Goal: Task Accomplishment & Management: Complete application form

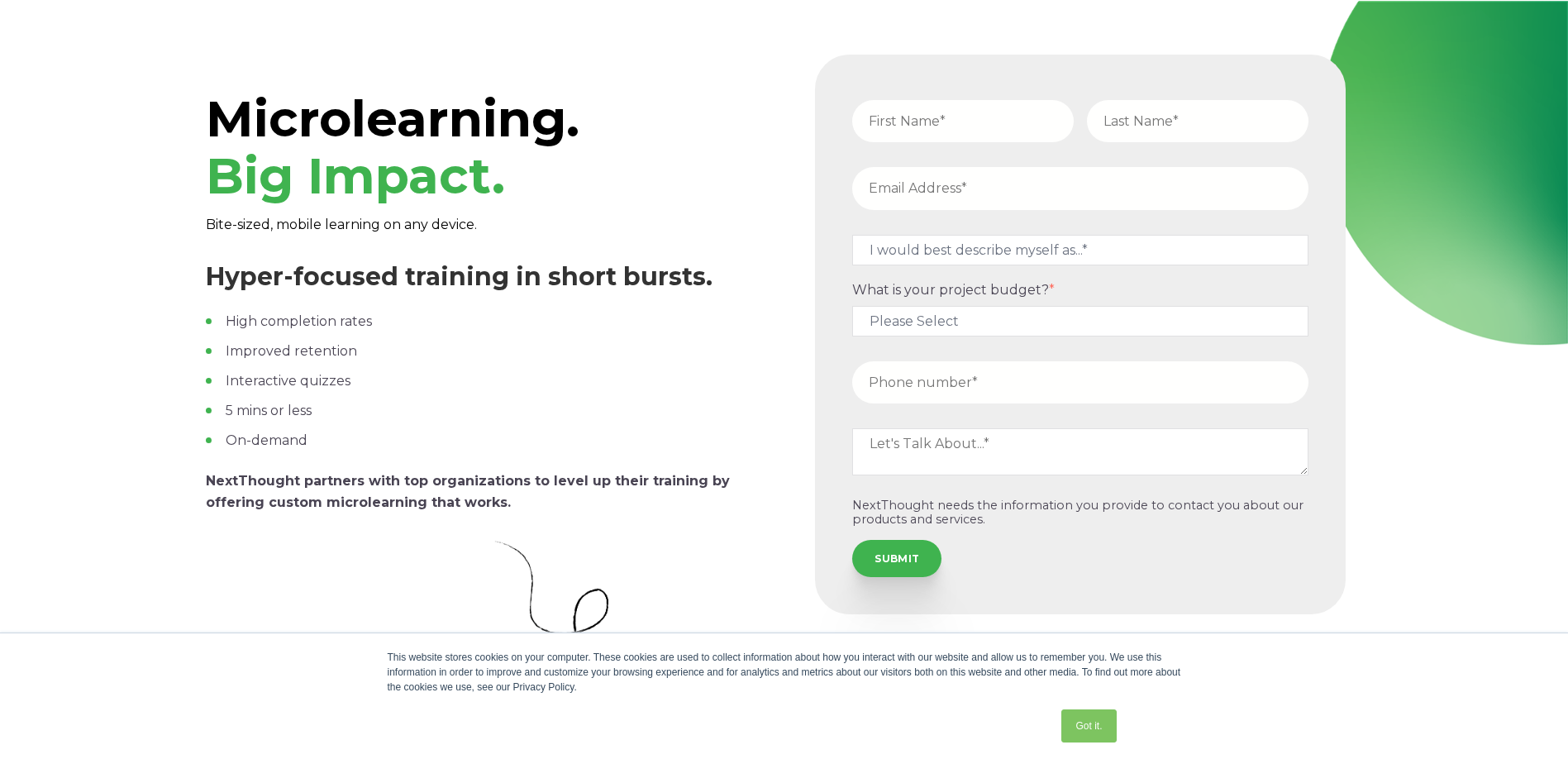
click at [919, 119] on input "text" at bounding box center [963, 120] width 222 height 42
type input "[PERSON_NAME]"
type input "[EMAIL_ADDRESS][DOMAIN_NAME]"
type input "12622907434"
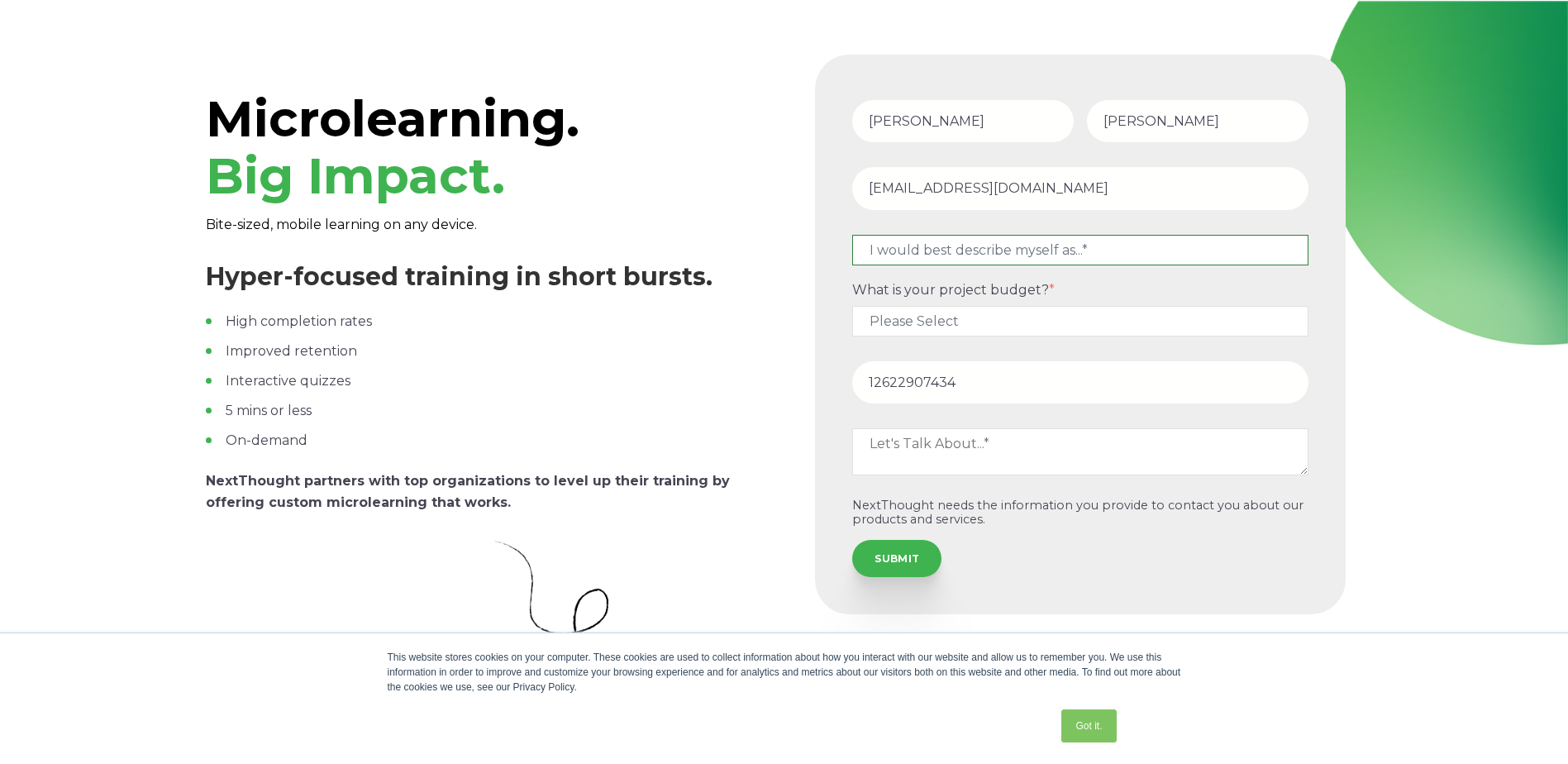
click at [1070, 244] on select "I would best describe myself as...* Other I am an executive or owner of a compa…" at bounding box center [1080, 250] width 456 height 31
select select "persona_10"
click at [853, 234] on select "I would best describe myself as...* Other I am an executive or owner of a compa…" at bounding box center [1080, 250] width 456 height 31
click at [1008, 324] on select "Please Select $5,000 - $15,000 $15,000 - $25,000 $25,000 - $50,000 $50,000+" at bounding box center [1080, 321] width 456 height 31
select select "$5,000 - $15,000"
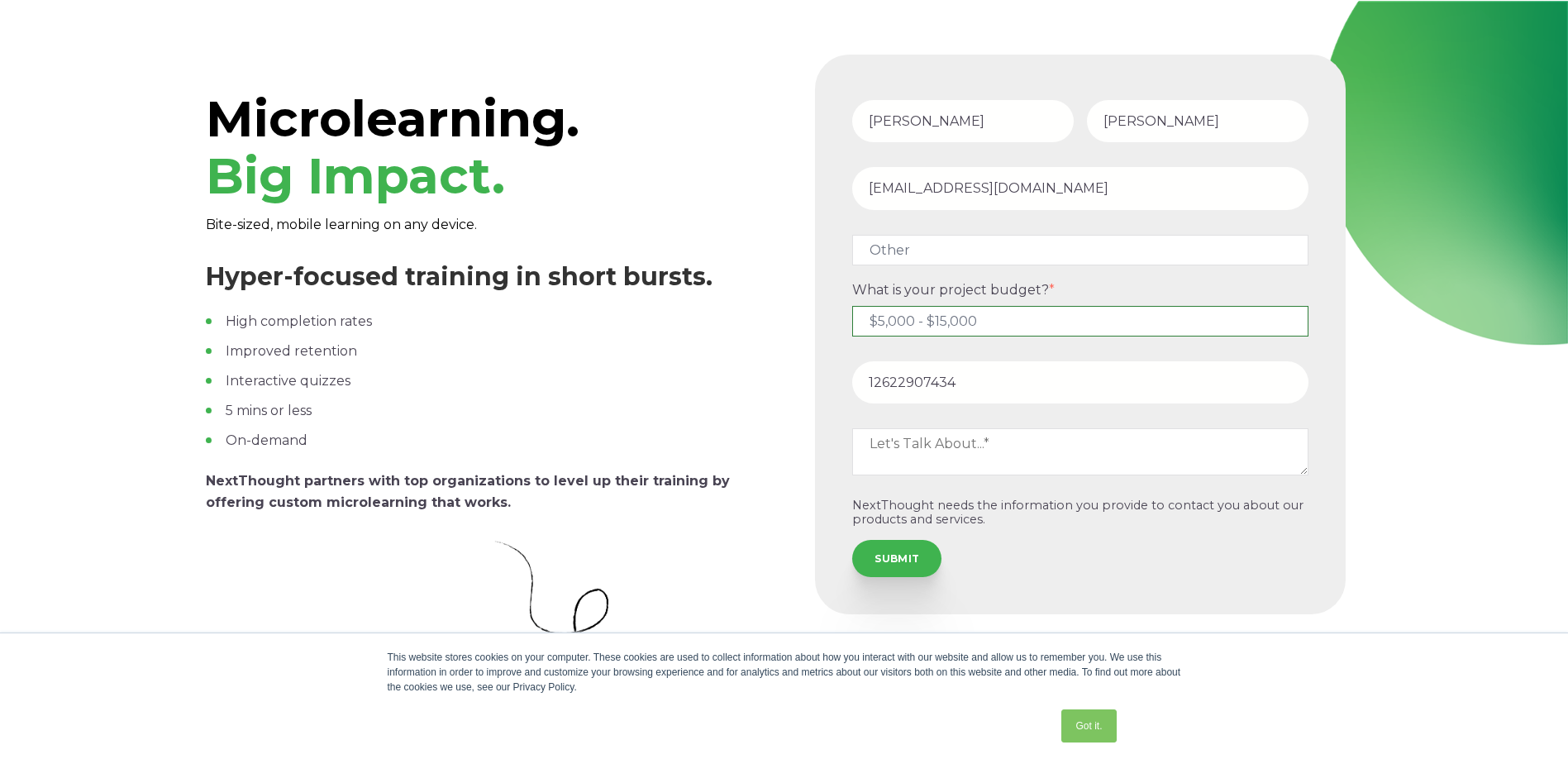
click at [853, 306] on select "Please Select $5,000 - $15,000 $15,000 - $25,000 $25,000 - $50,000 $50,000+" at bounding box center [1080, 321] width 456 height 31
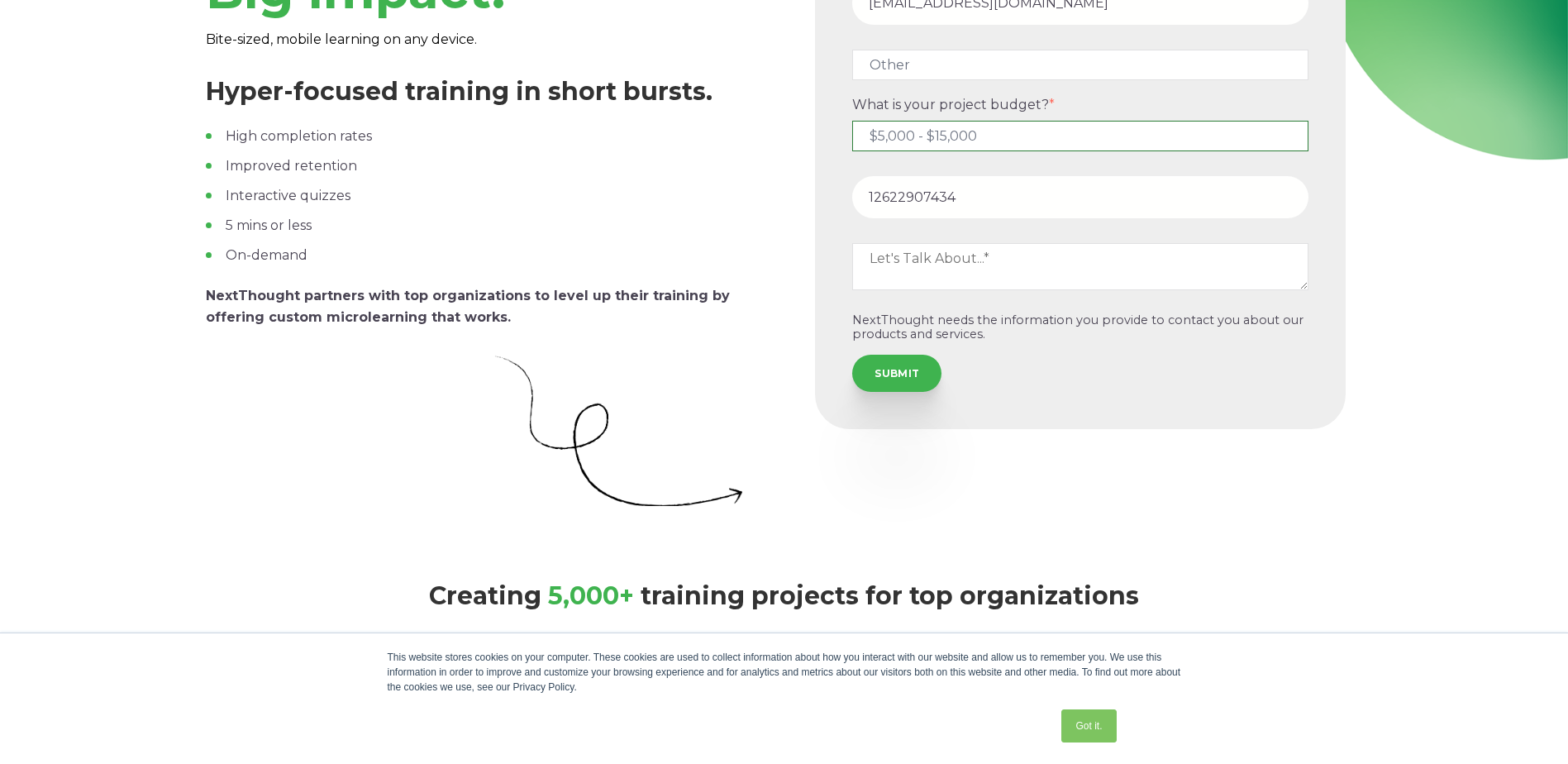
scroll to position [496, 0]
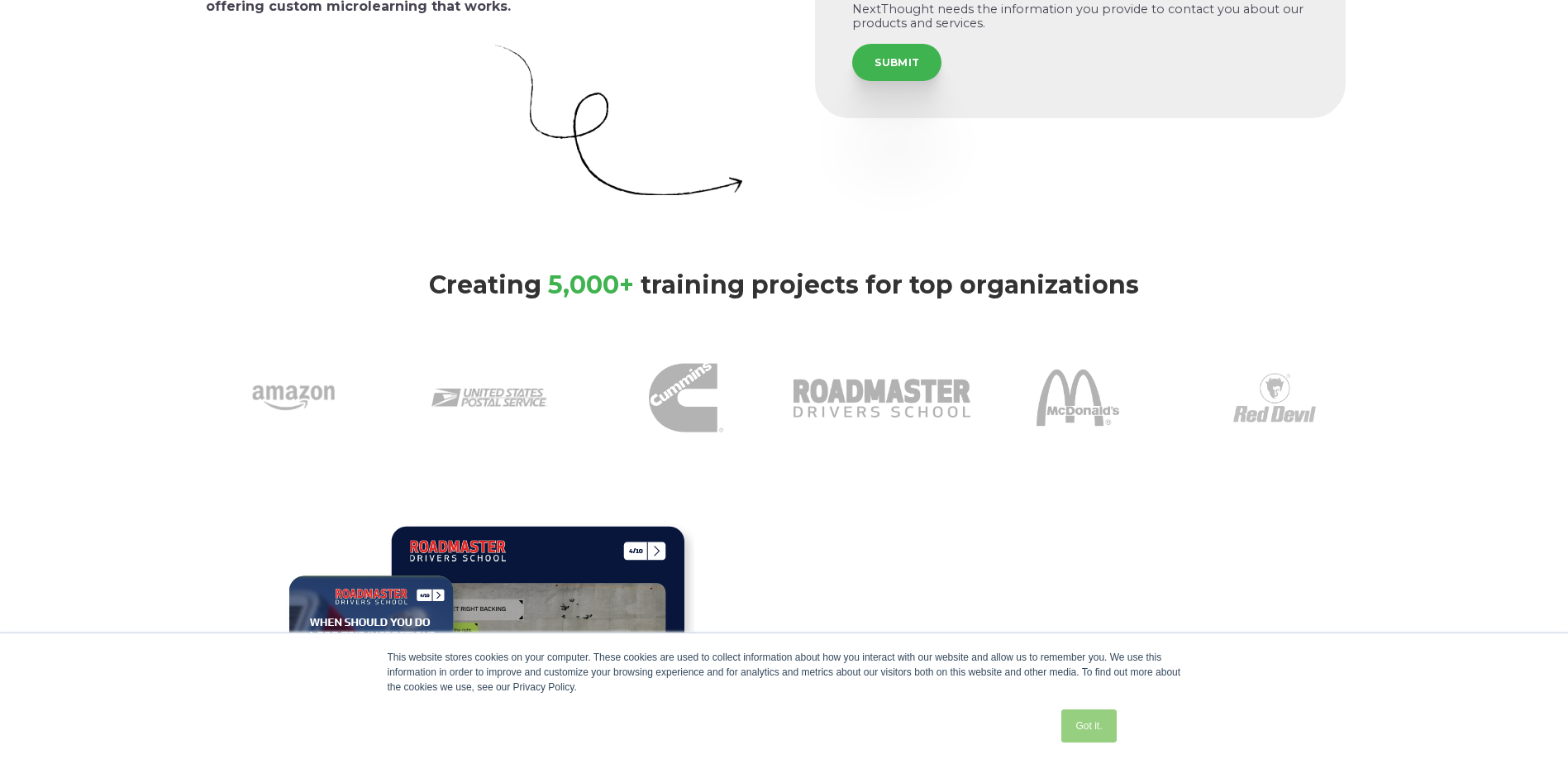
click at [1105, 729] on link "Got it." at bounding box center [1089, 726] width 55 height 33
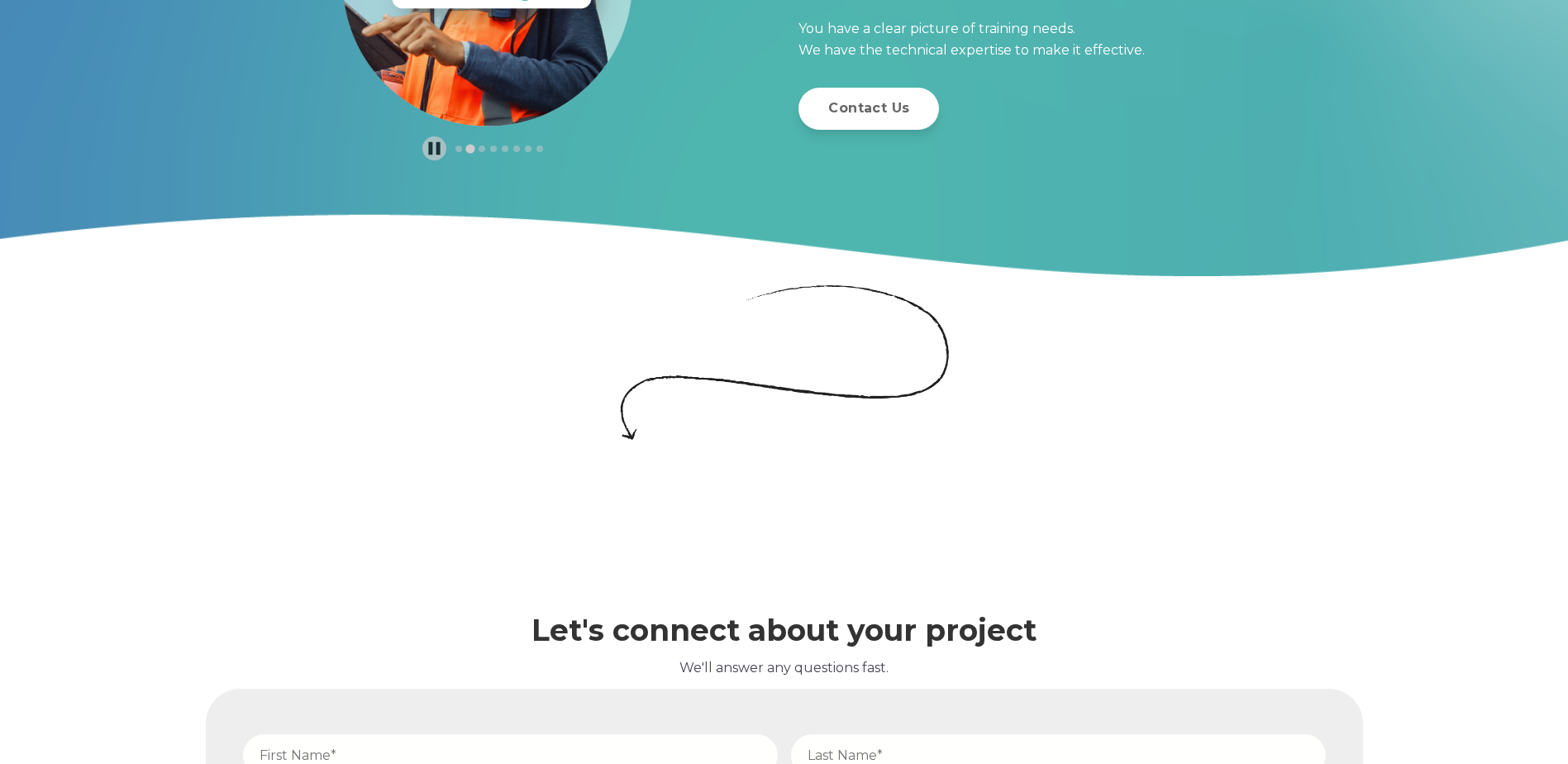
scroll to position [5125, 0]
